Goal: Information Seeking & Learning: Check status

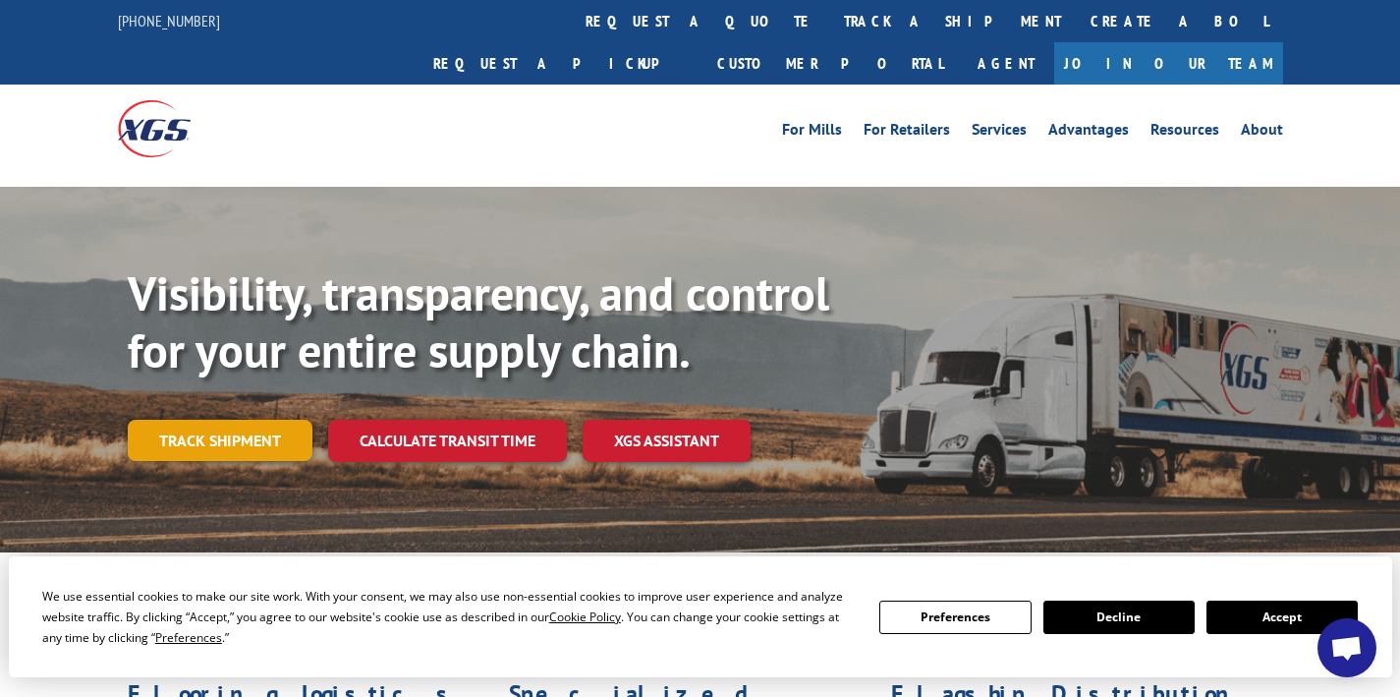
click at [264, 420] on link "Track shipment" at bounding box center [220, 440] width 185 height 41
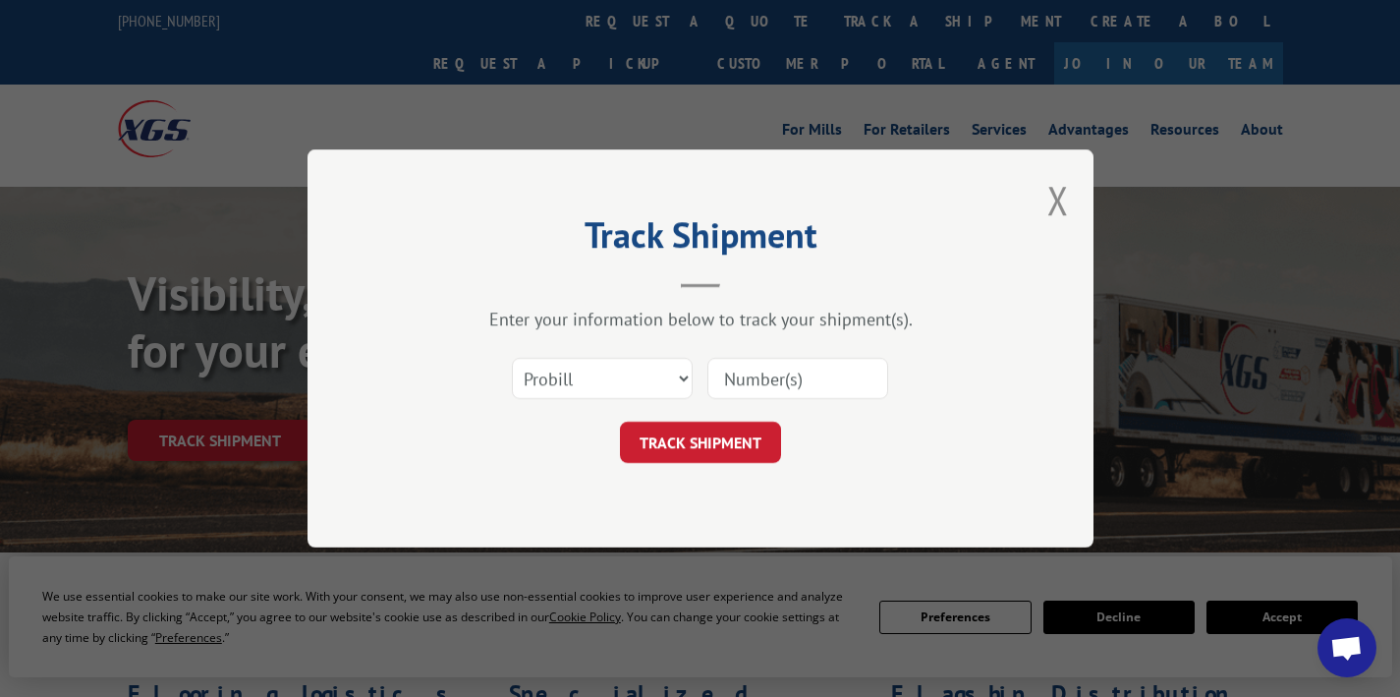
click at [802, 374] on input at bounding box center [797, 378] width 181 height 41
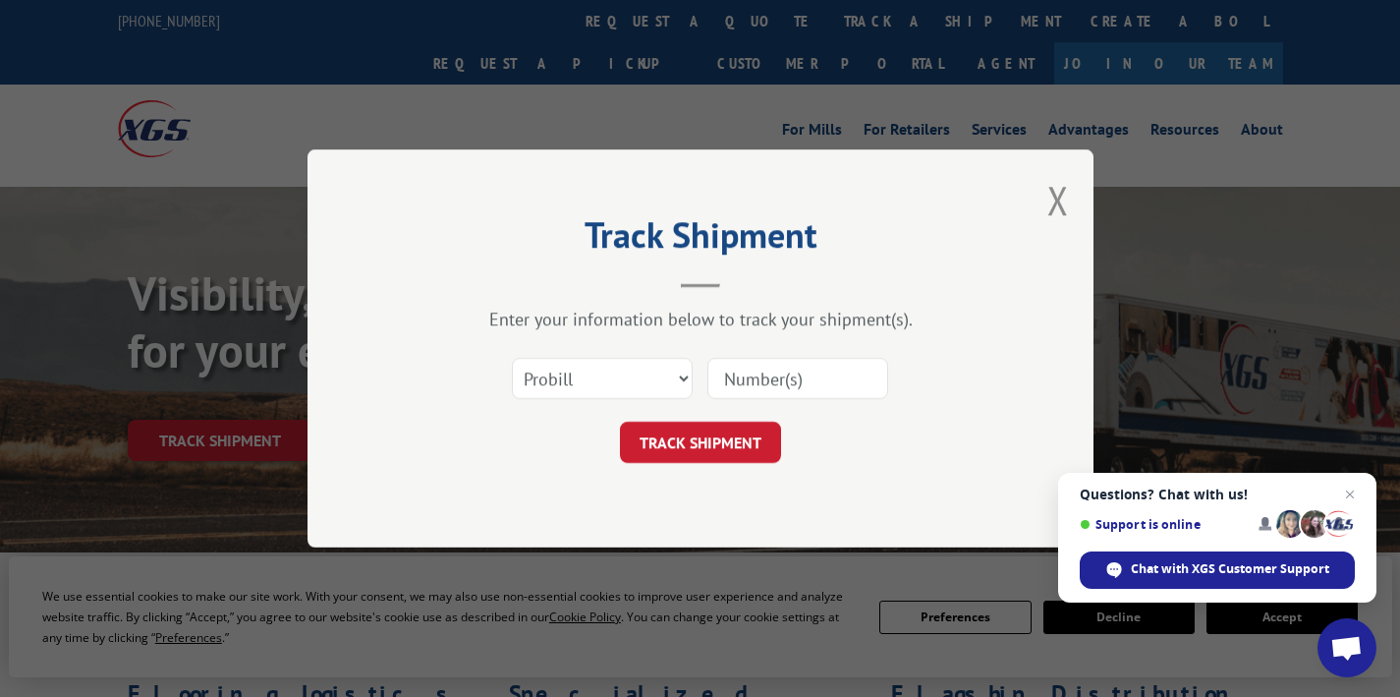
paste input "16775931"
type input "16775931"
click at [727, 427] on button "TRACK SHIPMENT" at bounding box center [700, 442] width 161 height 41
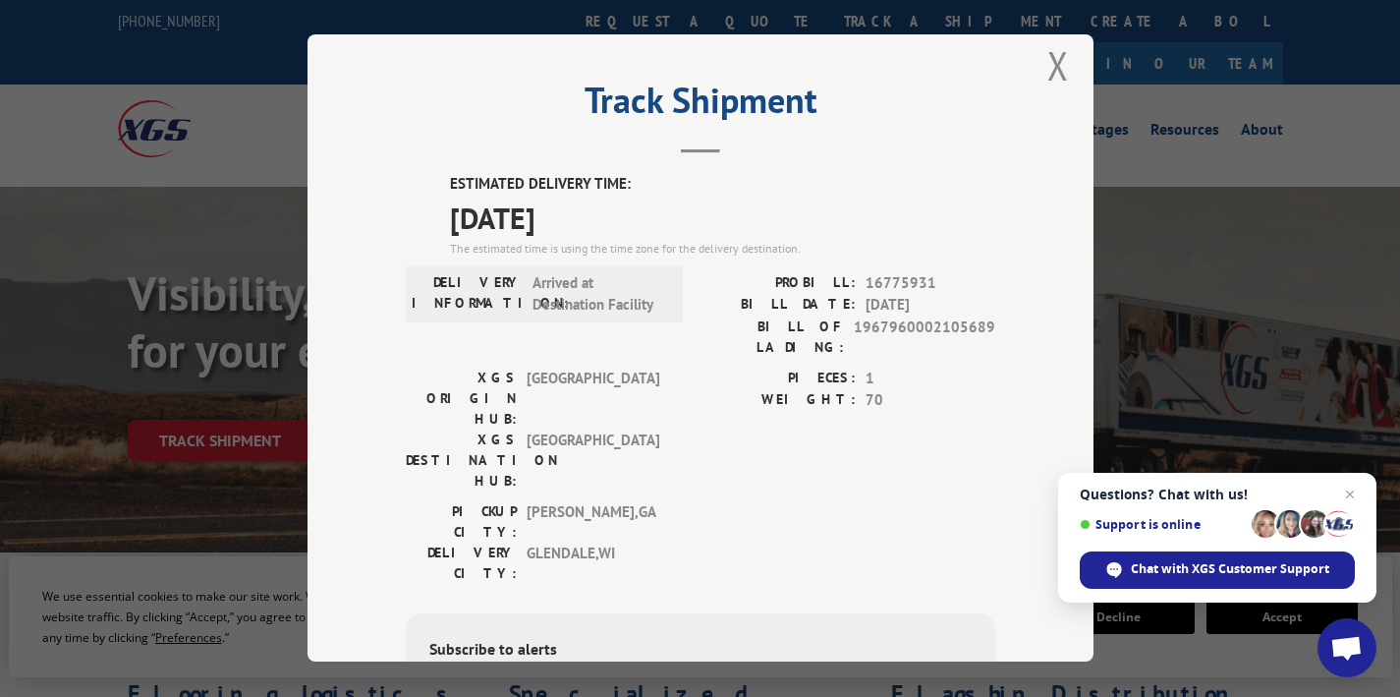
scroll to position [11, 0]
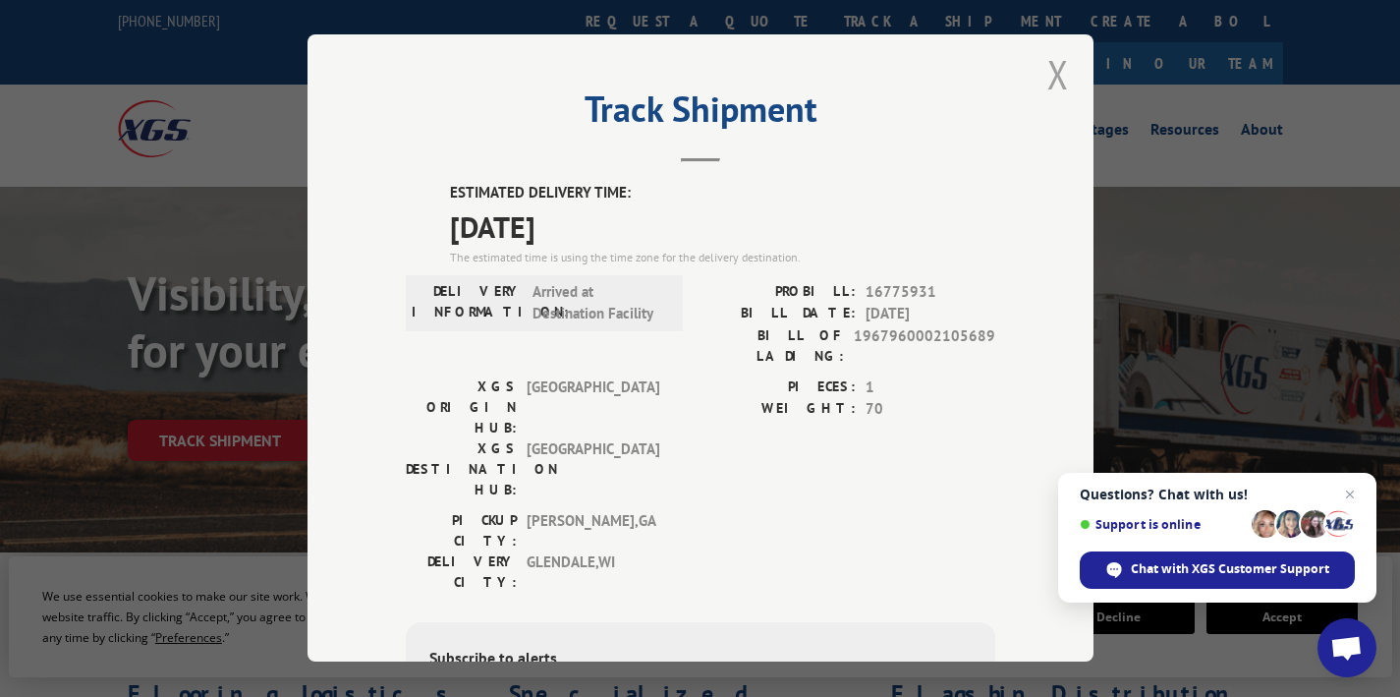
click at [1052, 75] on button "Close modal" at bounding box center [1058, 74] width 22 height 52
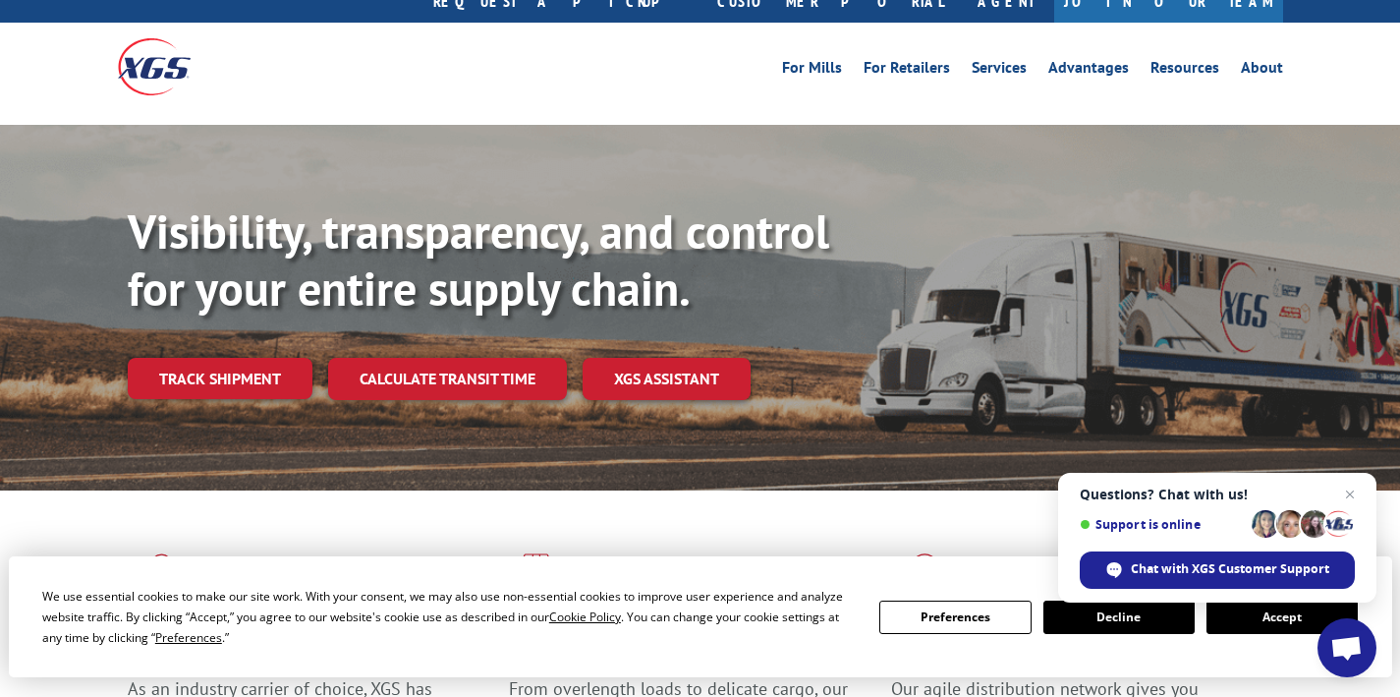
scroll to position [149, 0]
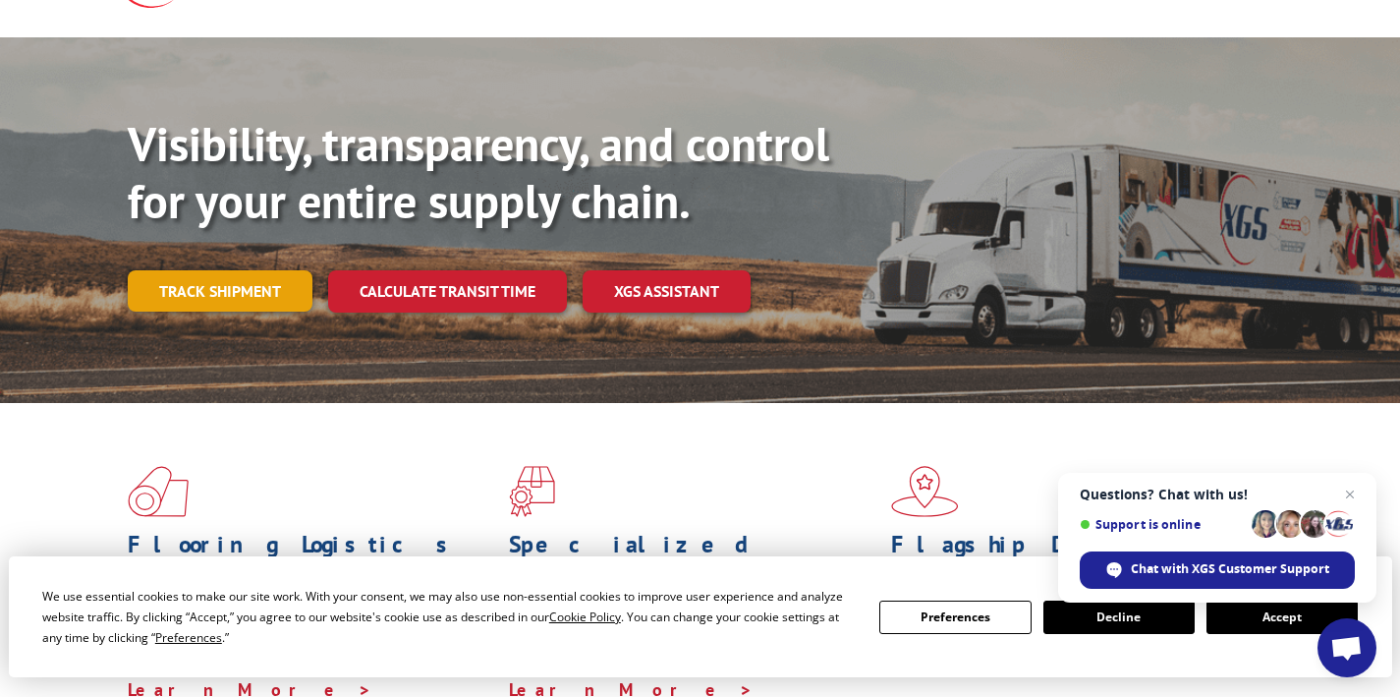
click at [269, 270] on link "Track shipment" at bounding box center [220, 290] width 185 height 41
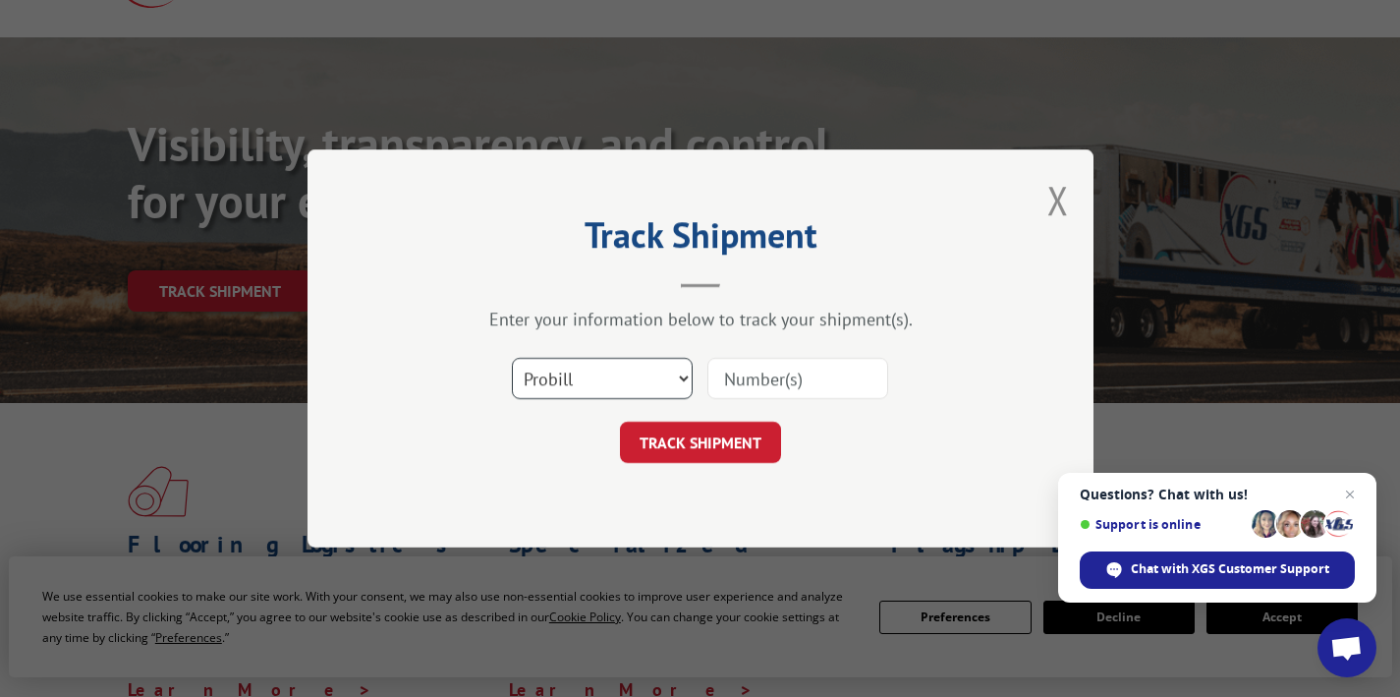
click at [648, 373] on select "Select category... Probill BOL PO" at bounding box center [602, 378] width 181 height 41
click at [801, 374] on input at bounding box center [797, 378] width 181 height 41
paste input "17688795"
type input "17688795"
click at [732, 443] on button "TRACK SHIPMENT" at bounding box center [700, 442] width 161 height 41
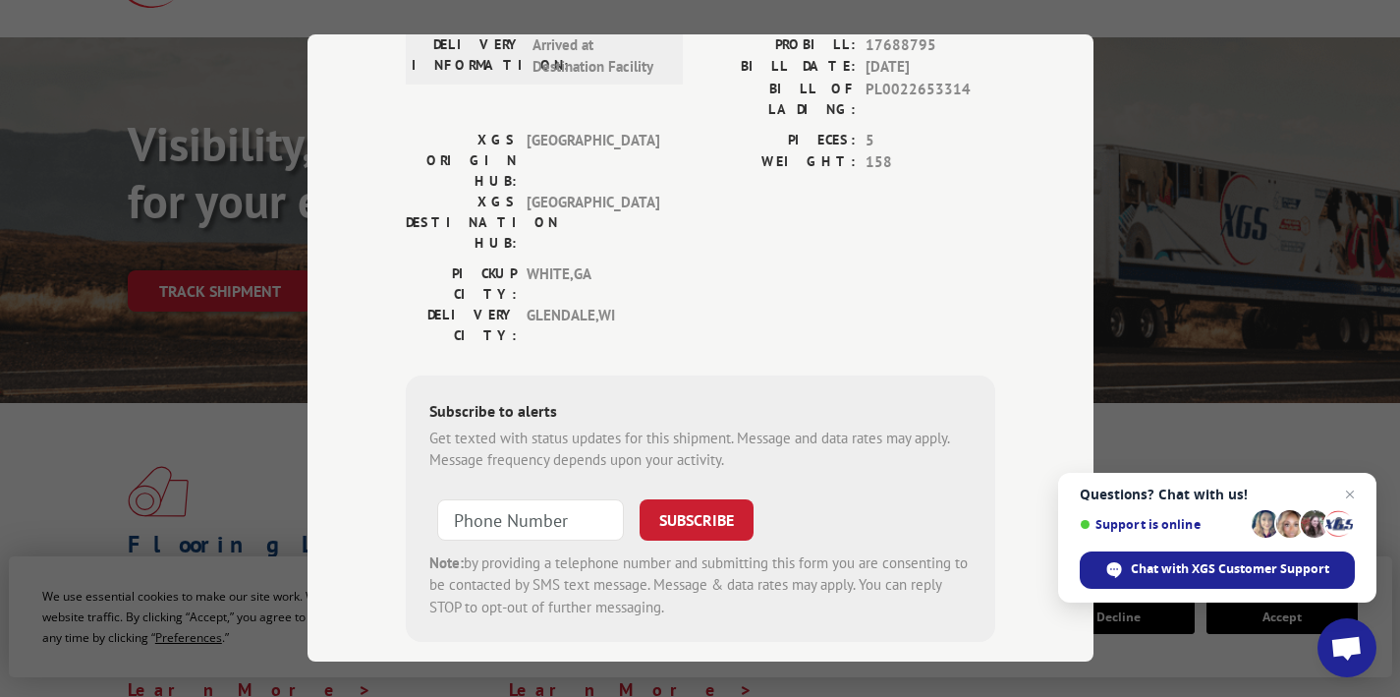
scroll to position [0, 0]
